Goal: Task Accomplishment & Management: Manage account settings

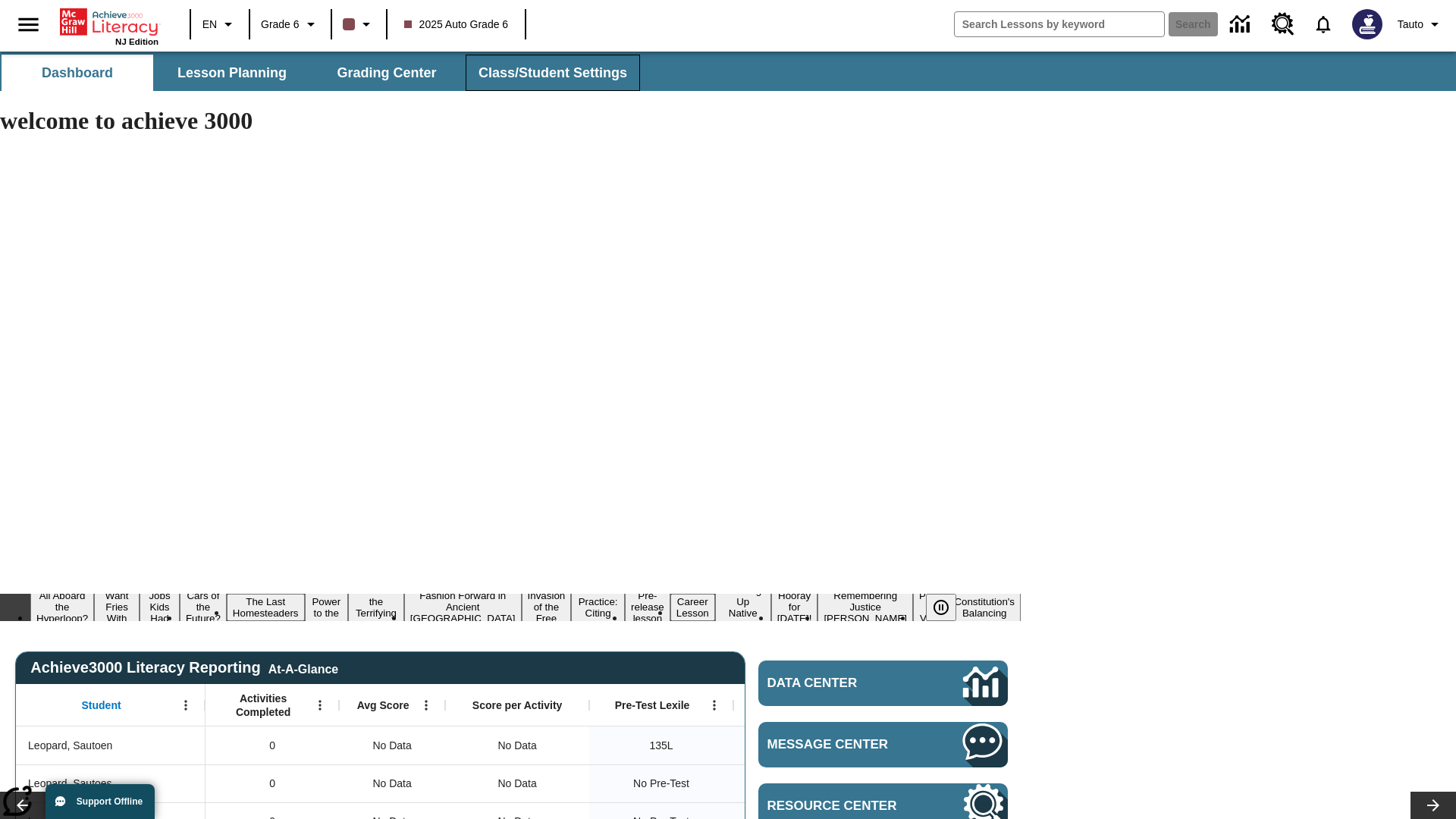
click at [551, 73] on span "Class/Student Settings" at bounding box center [553, 73] width 148 height 17
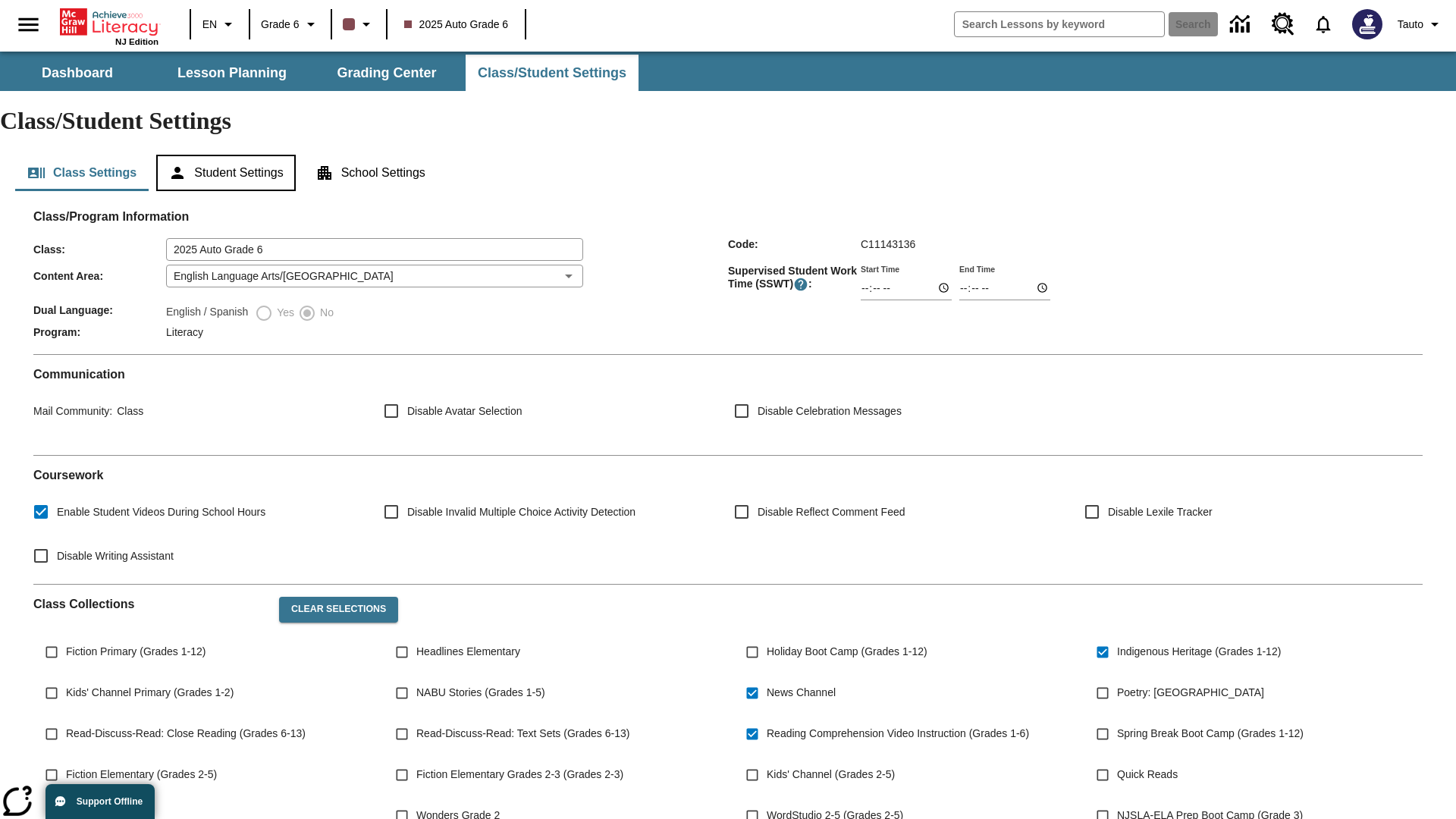
click at [229, 155] on button "Student Settings" at bounding box center [226, 173] width 139 height 36
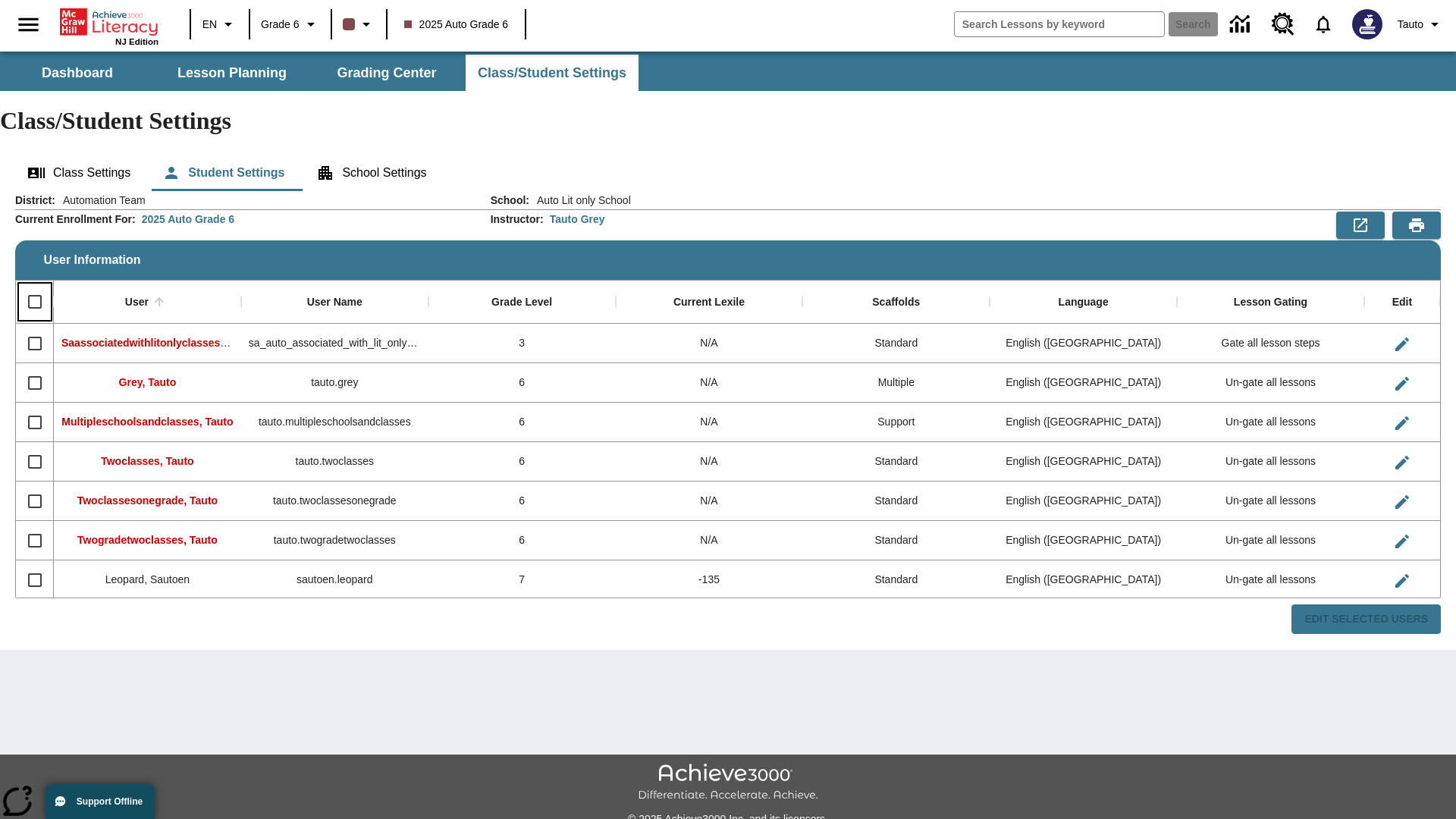
click at [34, 286] on input "Select all rows" at bounding box center [34, 302] width 31 height 32
checkbox input "true"
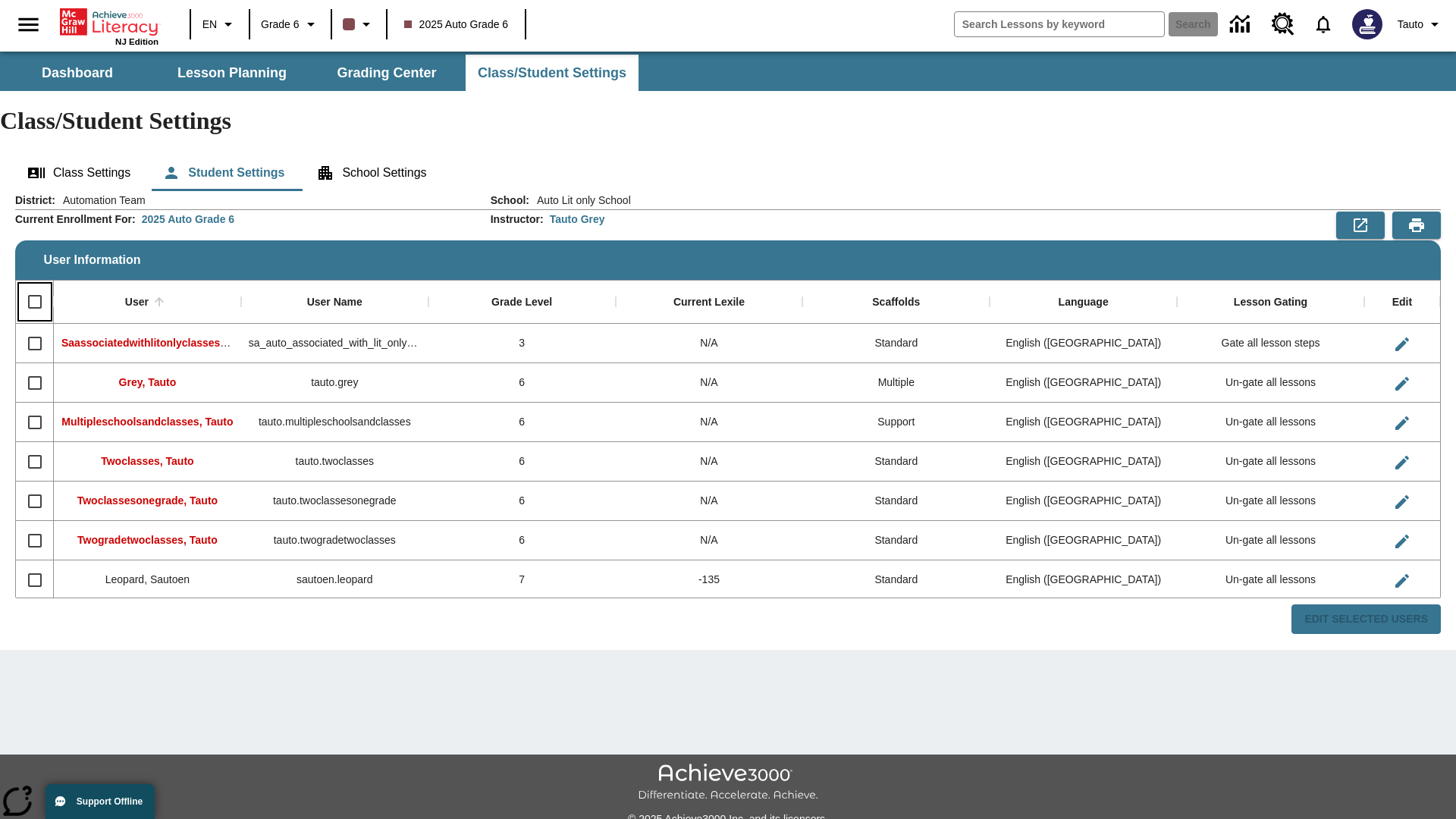
checkbox input "true"
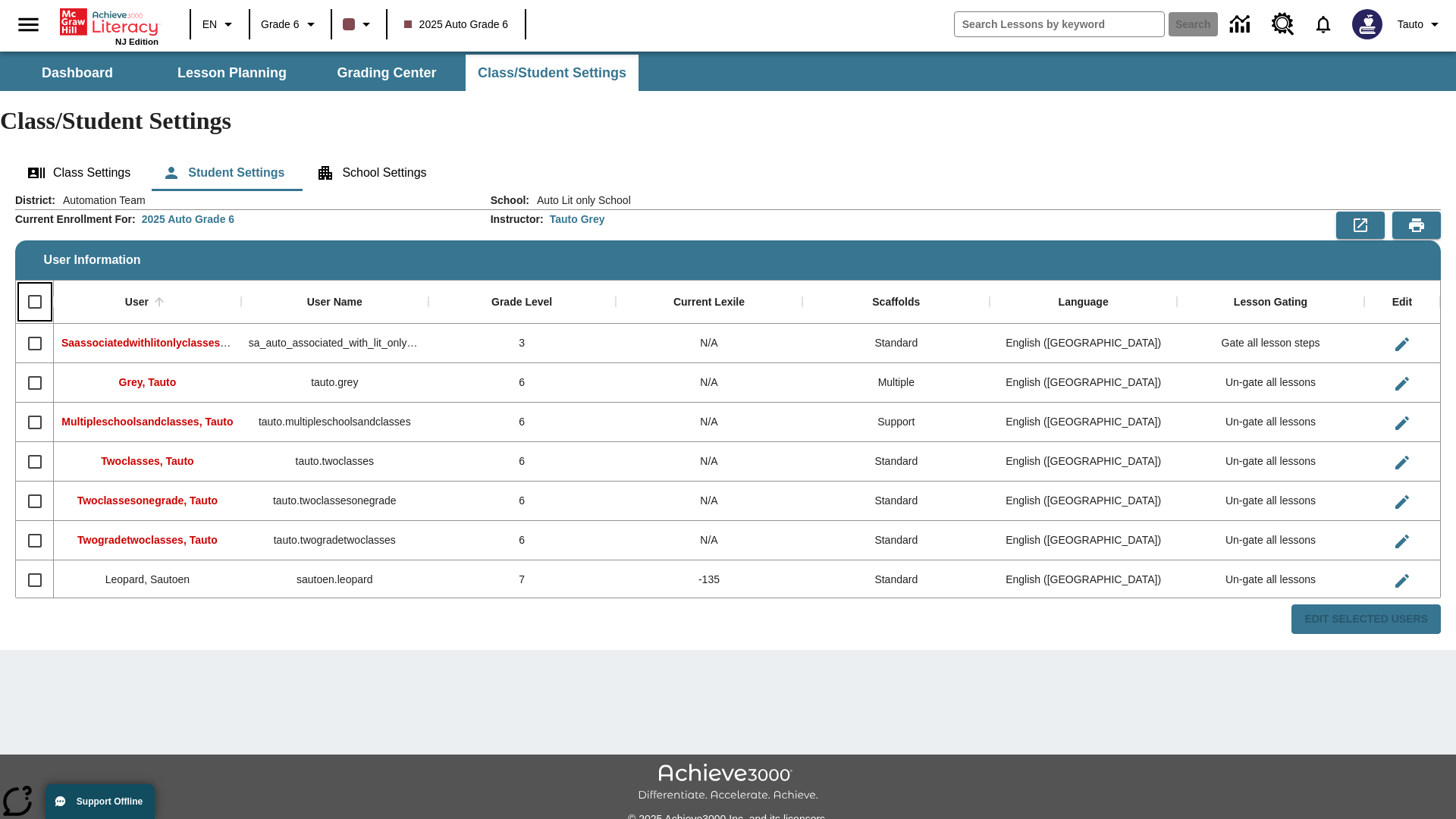
checkbox input "true"
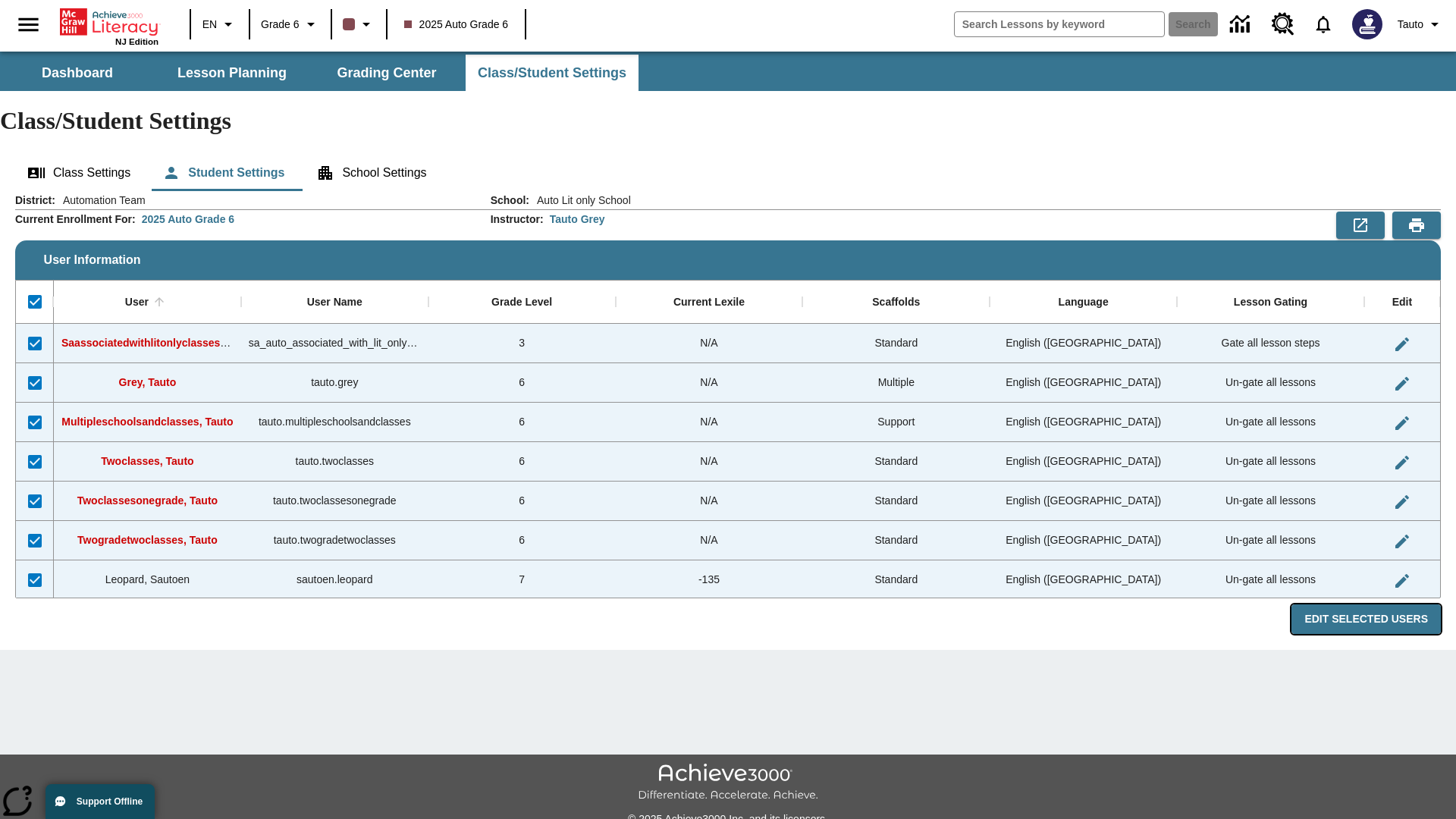
click at [1372, 605] on button "Edit Selected Users" at bounding box center [1366, 619] width 149 height 30
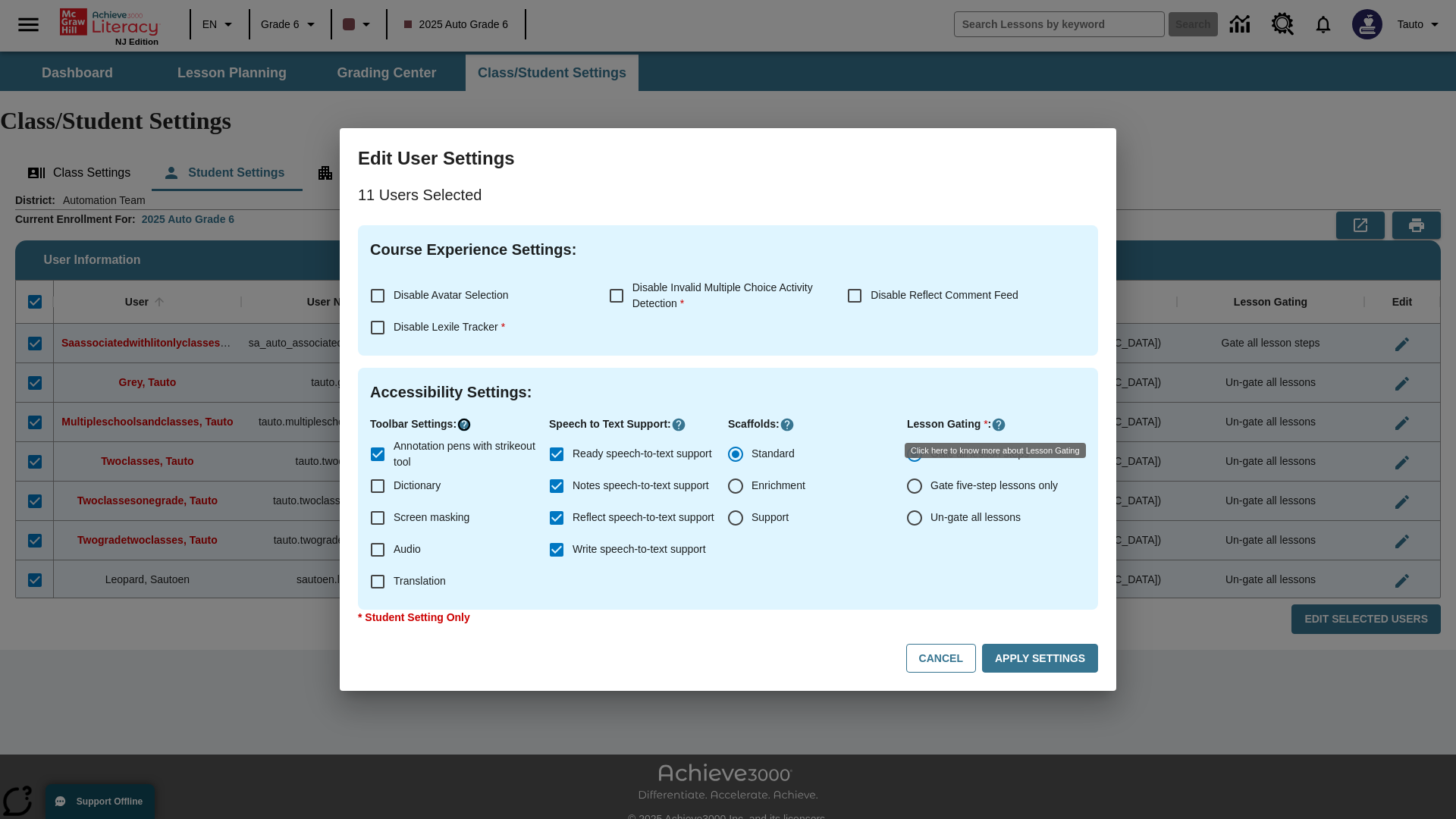
click at [466, 425] on icon "Click here to know more about" at bounding box center [463, 425] width 15 height 15
